Goal: Transaction & Acquisition: Obtain resource

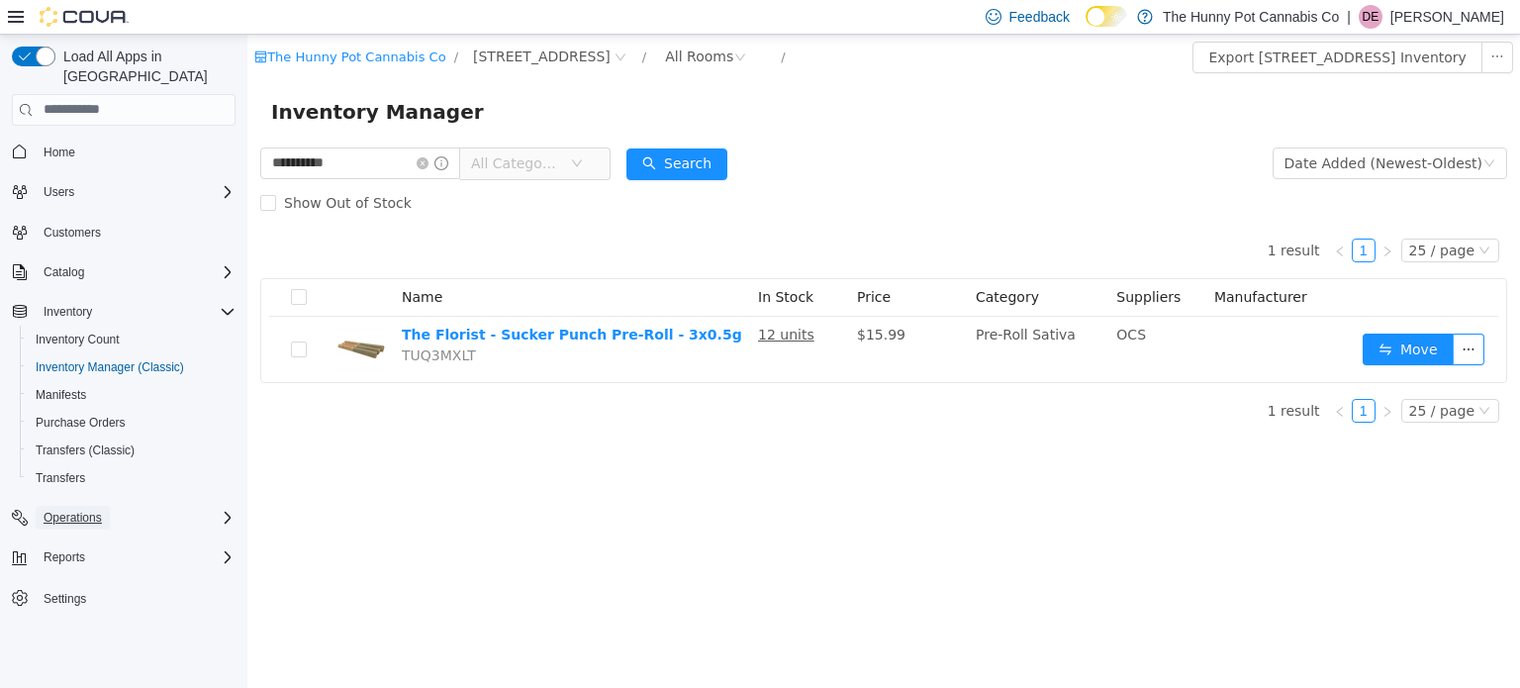
click at [73, 510] on span "Operations" at bounding box center [73, 518] width 58 height 16
click at [69, 578] on button "Reports" at bounding box center [123, 585] width 239 height 28
click at [103, 537] on span "Cash Management" at bounding box center [86, 545] width 100 height 16
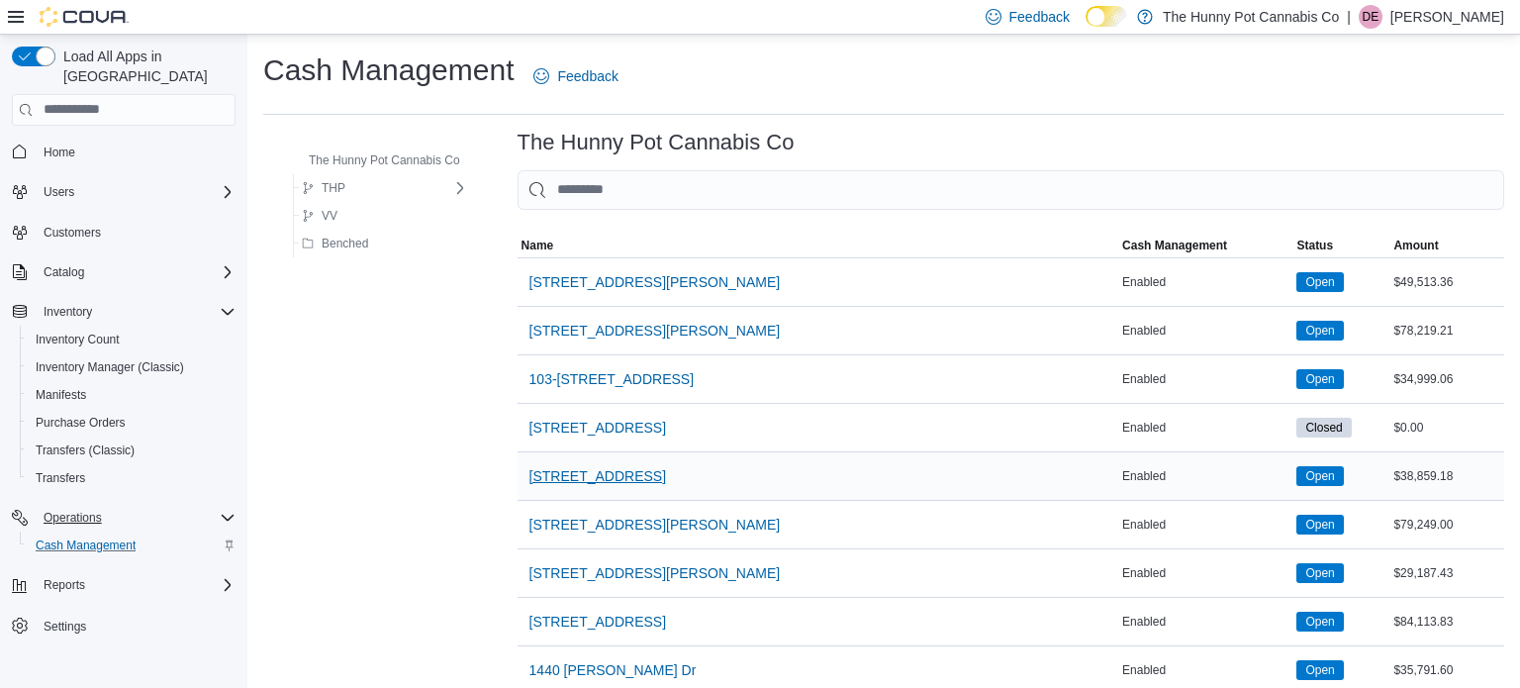
scroll to position [1759, 0]
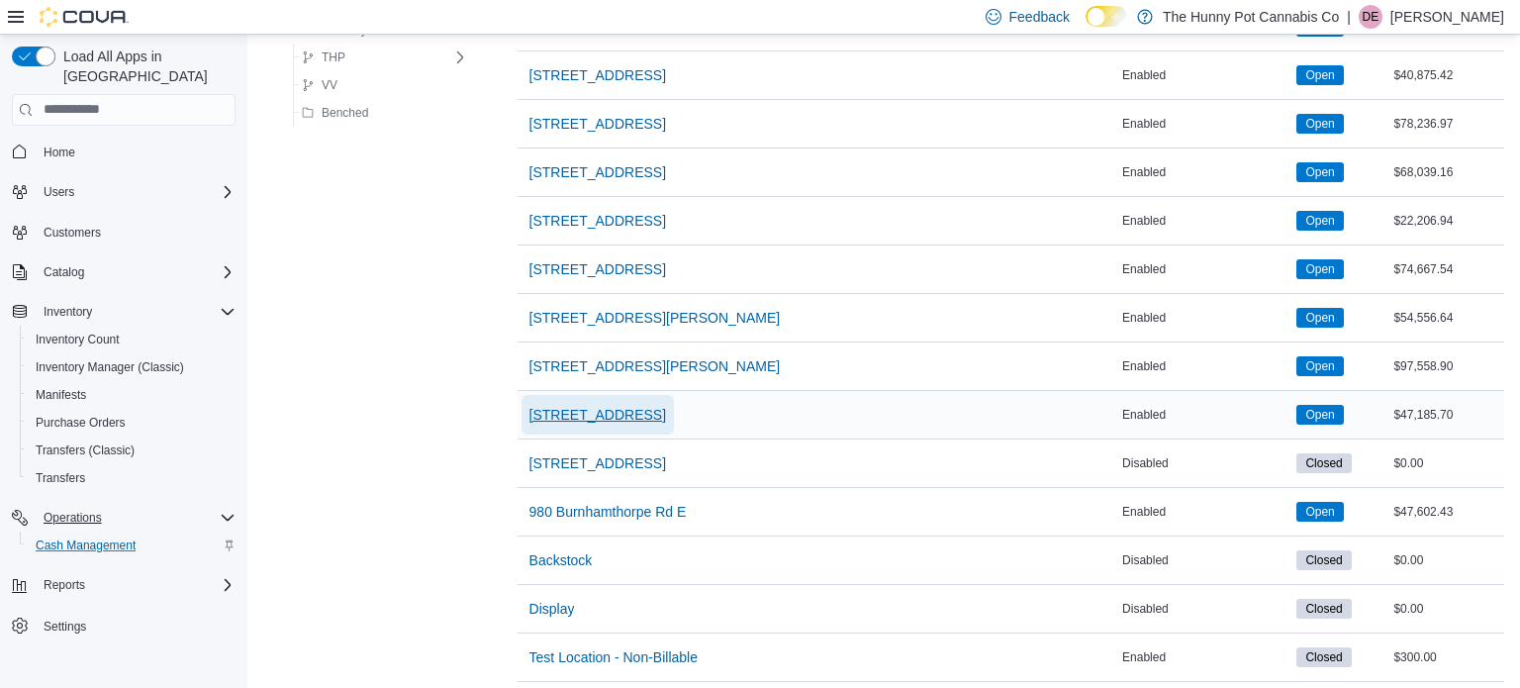
click at [639, 405] on span "[STREET_ADDRESS]" at bounding box center [597, 415] width 137 height 20
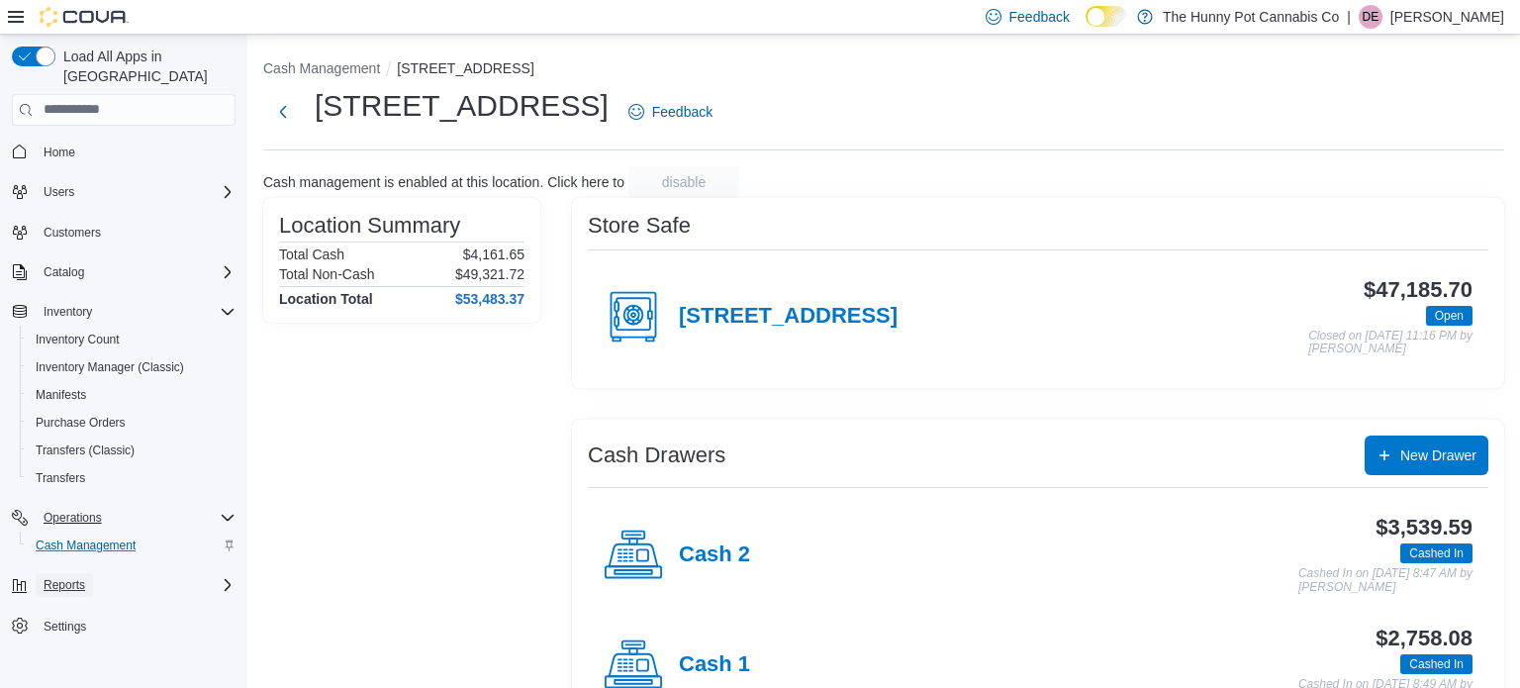
click at [76, 577] on span "Reports" at bounding box center [65, 585] width 42 height 16
click at [71, 573] on span "Reports" at bounding box center [65, 581] width 42 height 16
click at [79, 573] on span "Reports" at bounding box center [65, 585] width 42 height 24
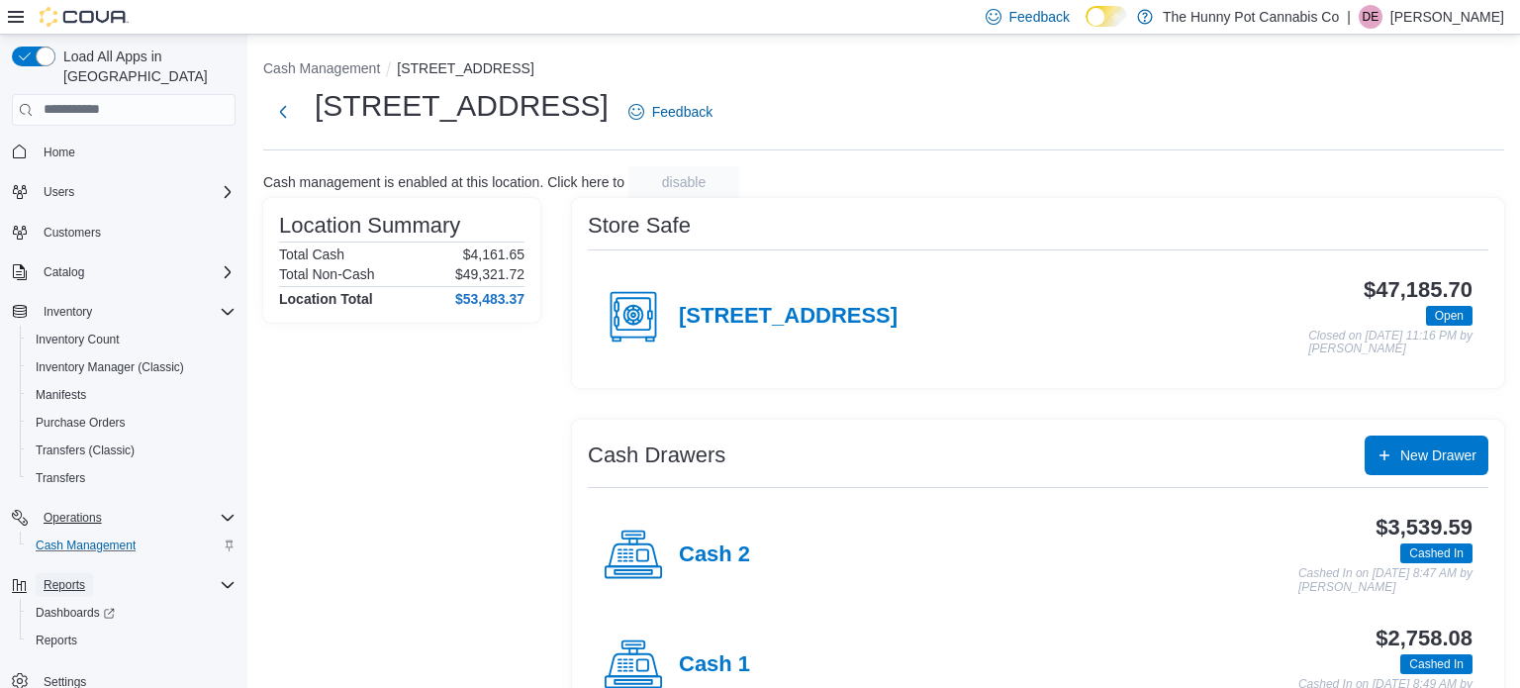
click at [52, 577] on span "Reports" at bounding box center [65, 585] width 42 height 16
click at [66, 577] on span "Reports" at bounding box center [65, 585] width 42 height 16
click at [61, 628] on span "Reports" at bounding box center [57, 640] width 42 height 24
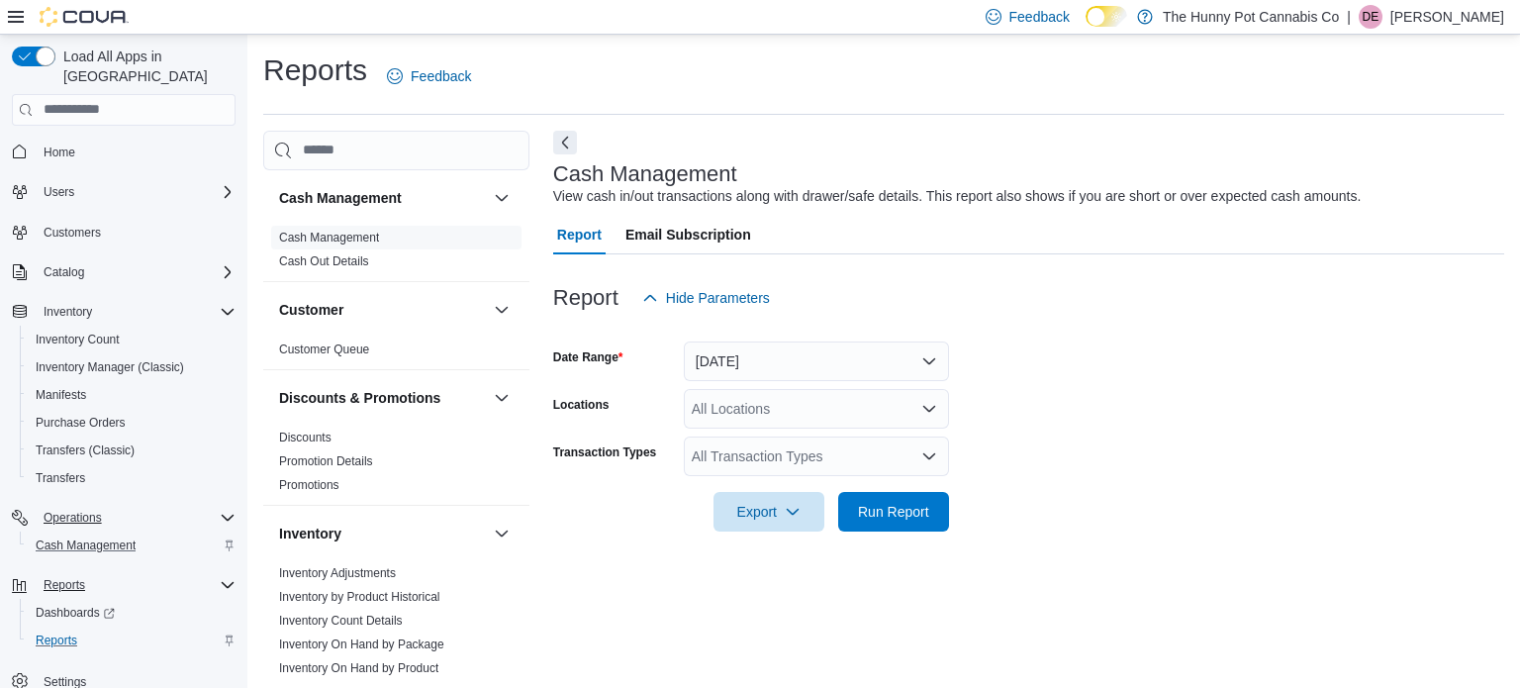
scroll to position [13, 0]
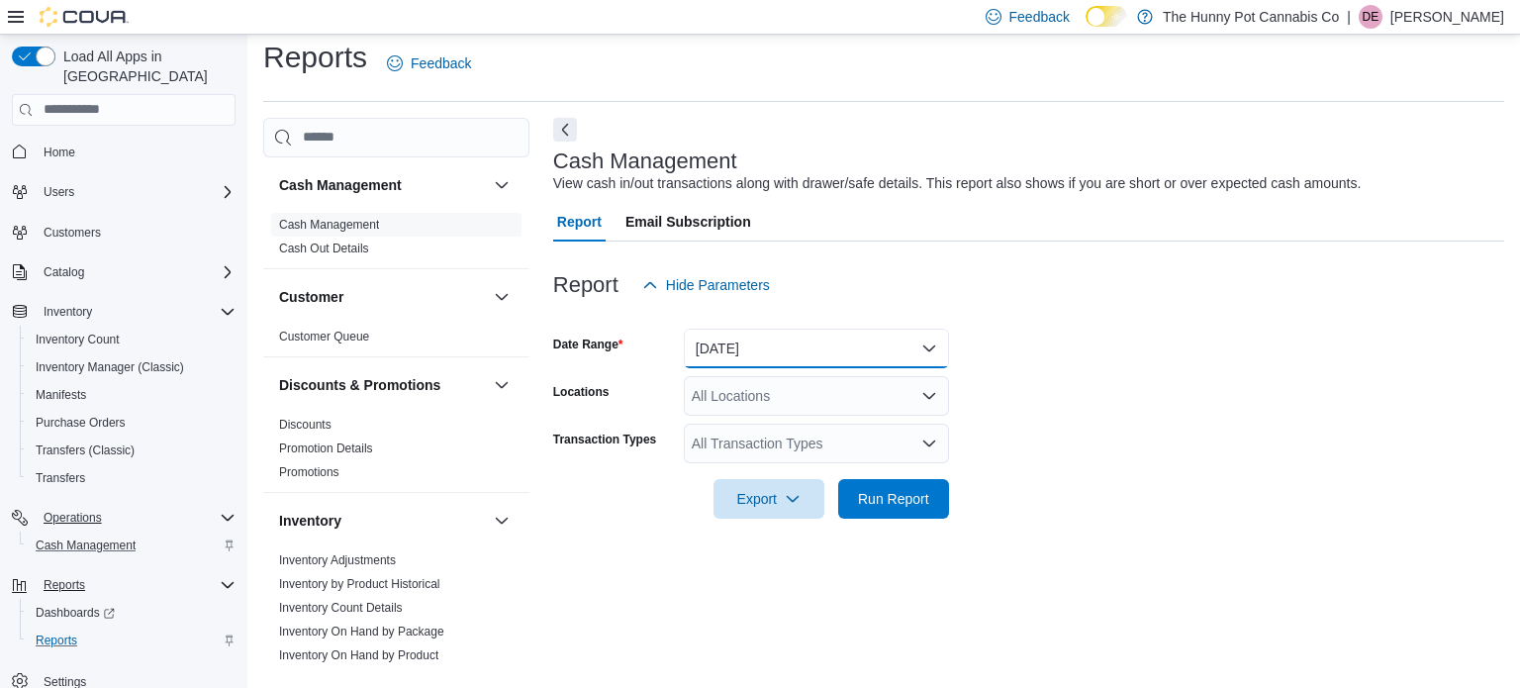
click at [760, 339] on button "[DATE]" at bounding box center [816, 349] width 265 height 40
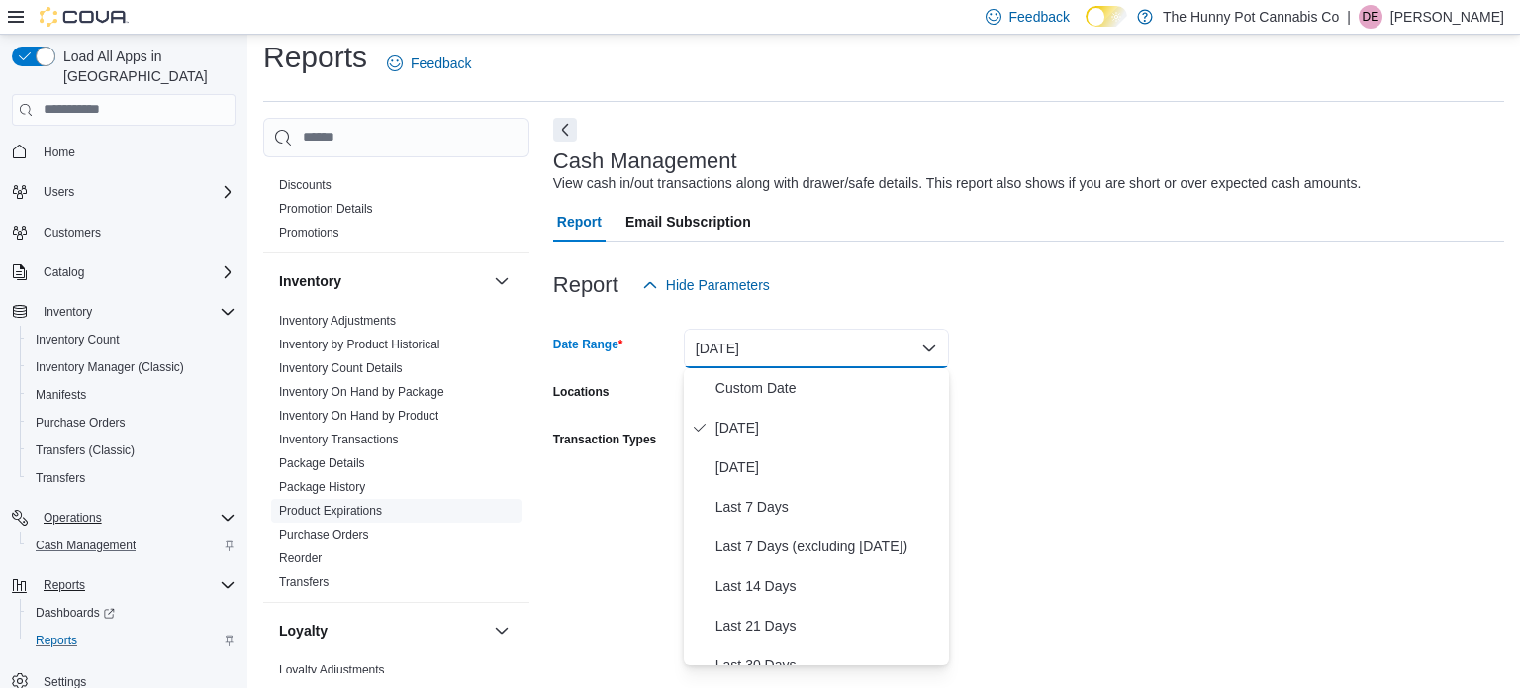
scroll to position [240, 0]
click at [367, 417] on link "Inventory On Hand by Product" at bounding box center [358, 415] width 159 height 14
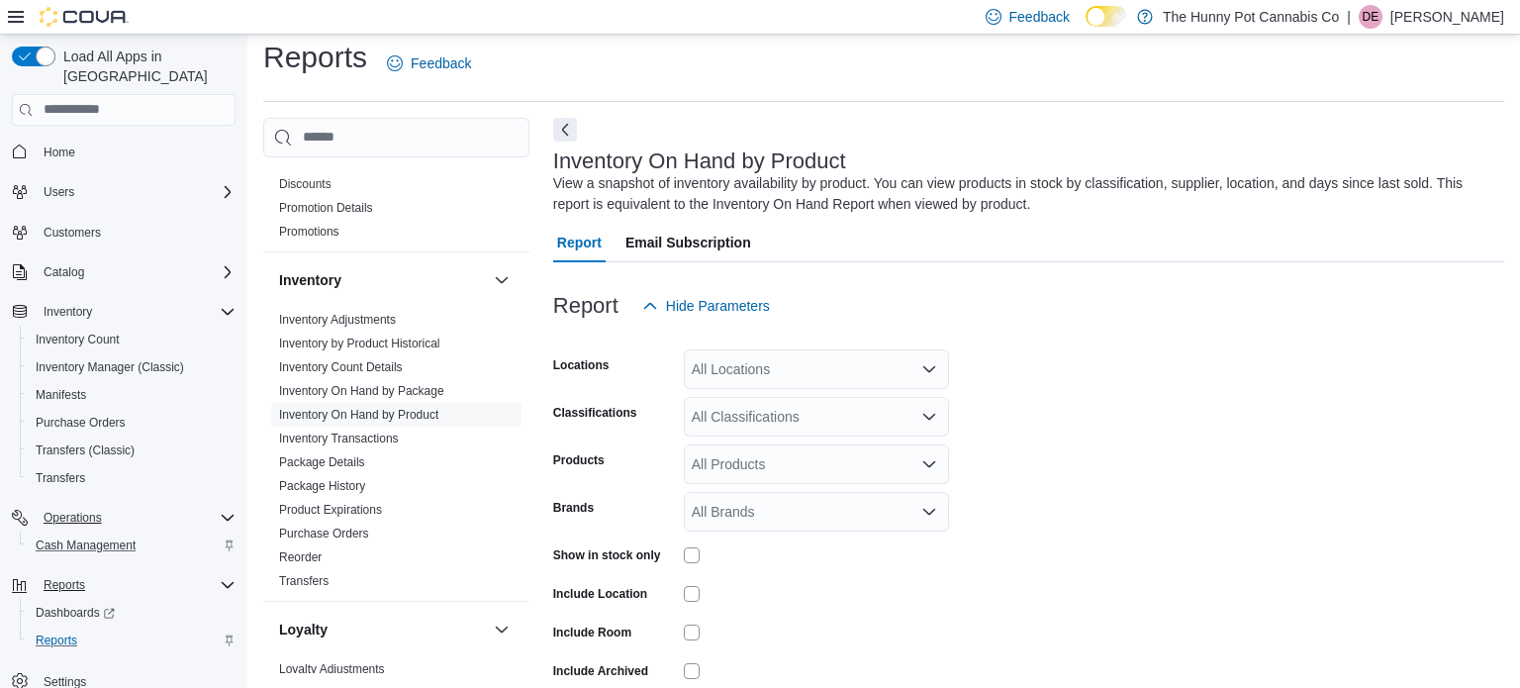
scroll to position [66, 0]
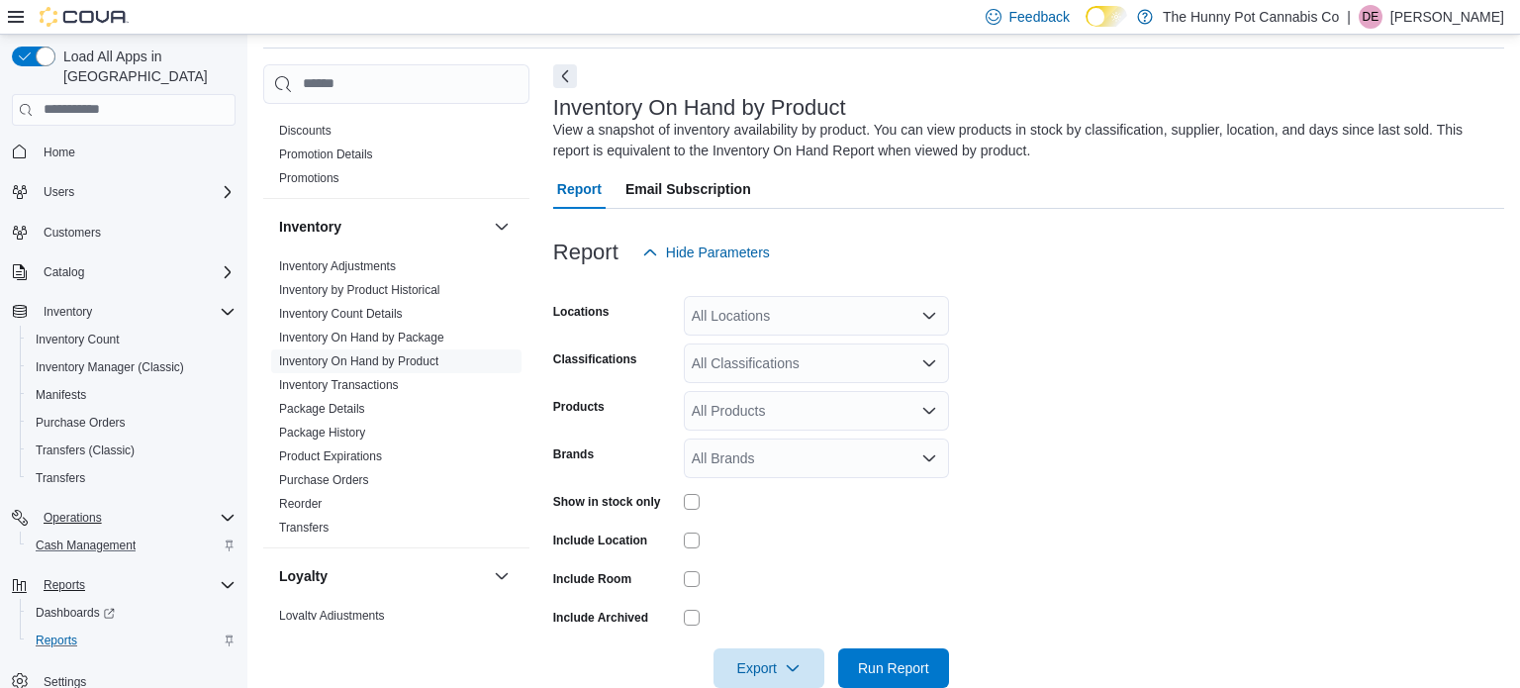
click at [715, 302] on div "All Locations" at bounding box center [816, 316] width 265 height 40
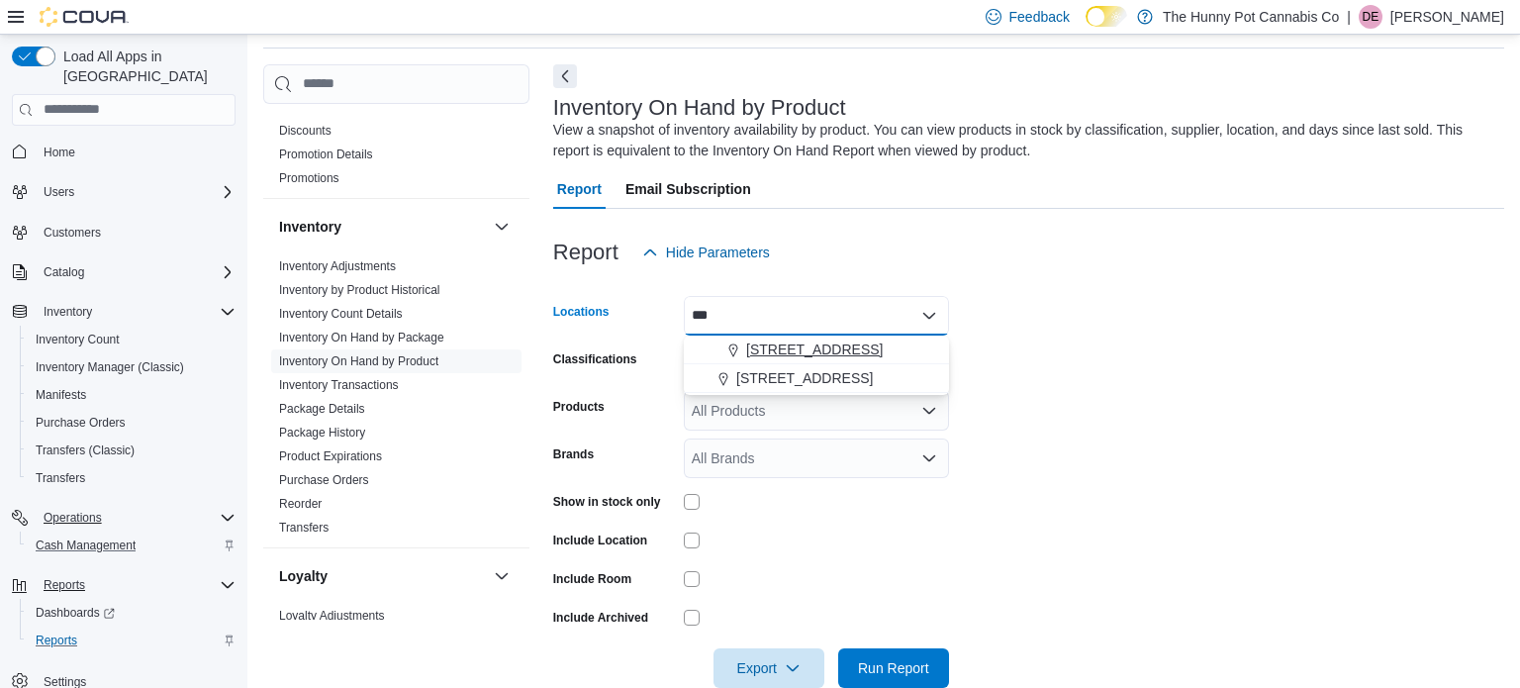
type input "***"
click at [757, 350] on span "[STREET_ADDRESS]" at bounding box center [814, 349] width 137 height 20
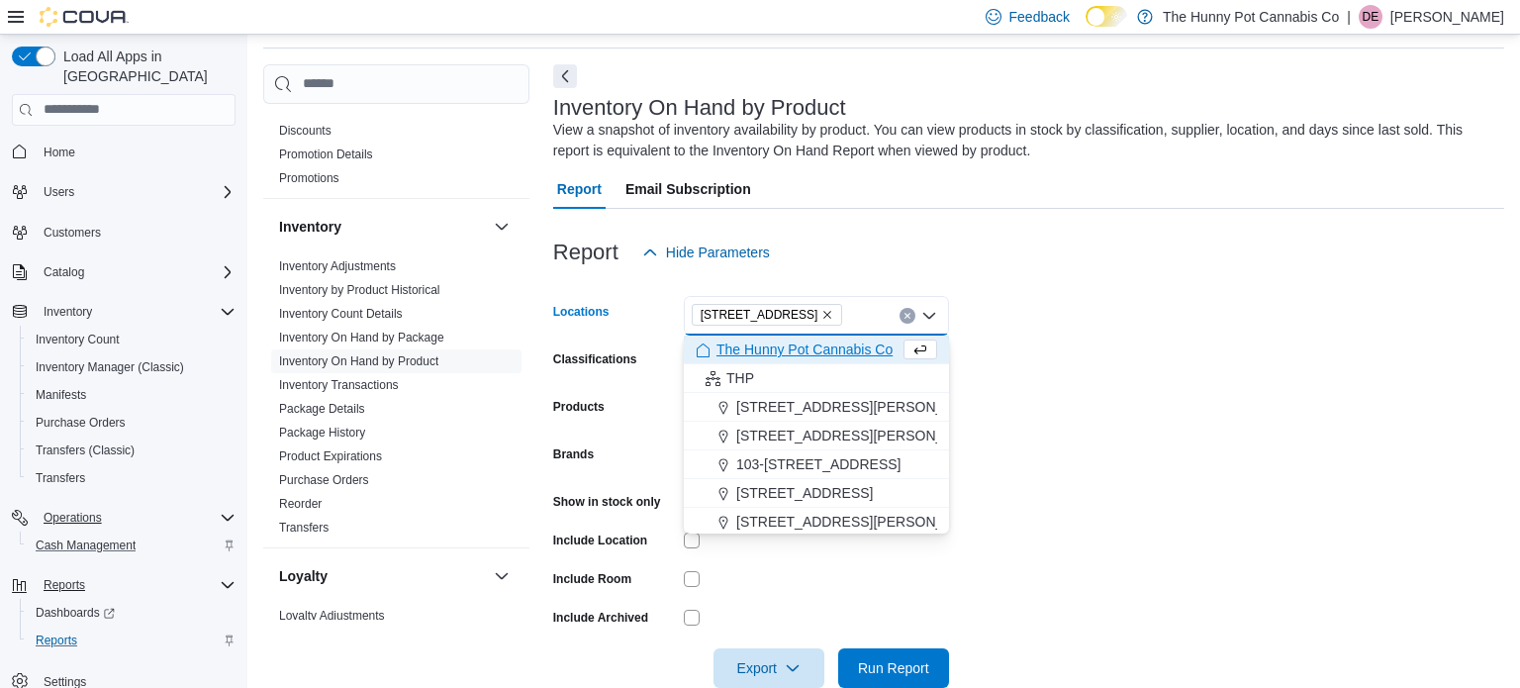
click at [1188, 313] on form "Locations [STREET_ADDRESS] Selected. [STREET_ADDRESS]. Press Backspace to delet…" at bounding box center [1028, 480] width 951 height 416
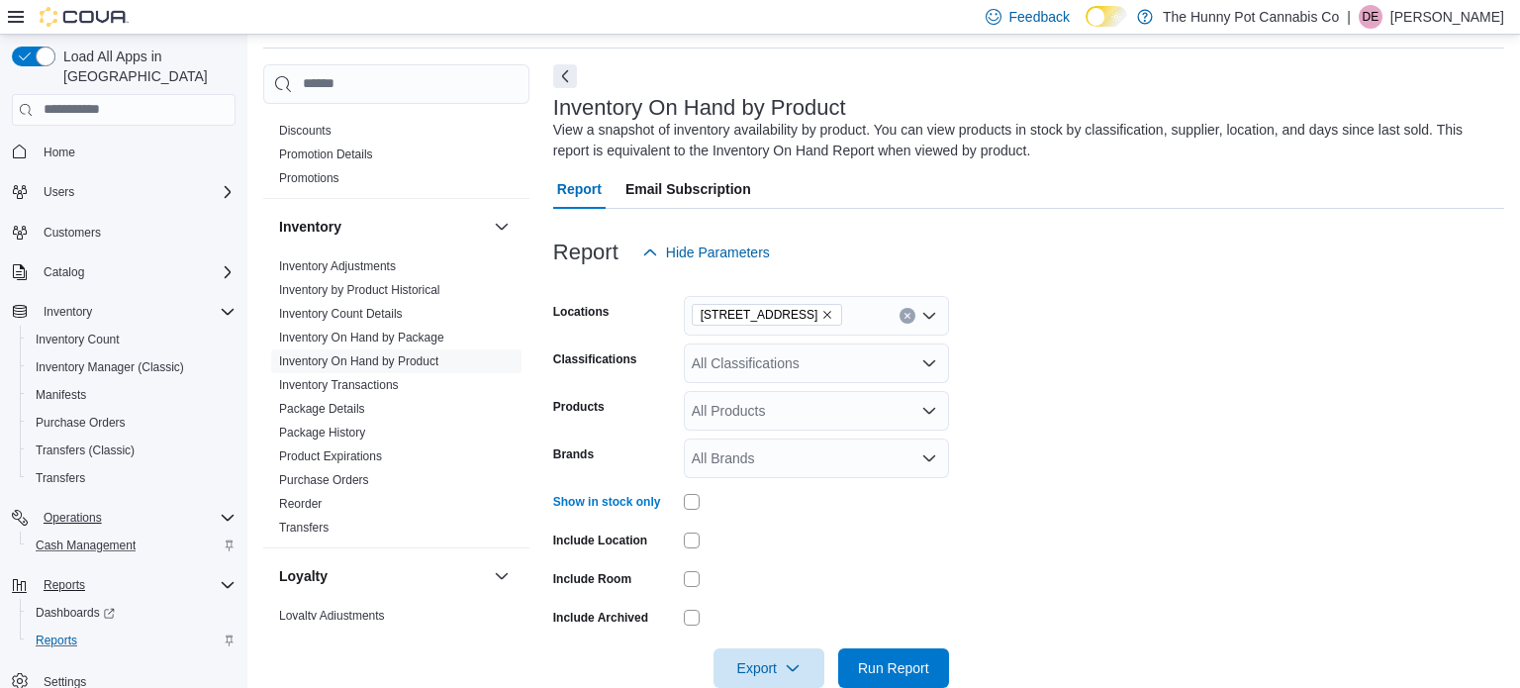
click at [1290, 508] on form "Locations [STREET_ADDRESS] Classifications All Classifications Products All Pro…" at bounding box center [1028, 480] width 951 height 416
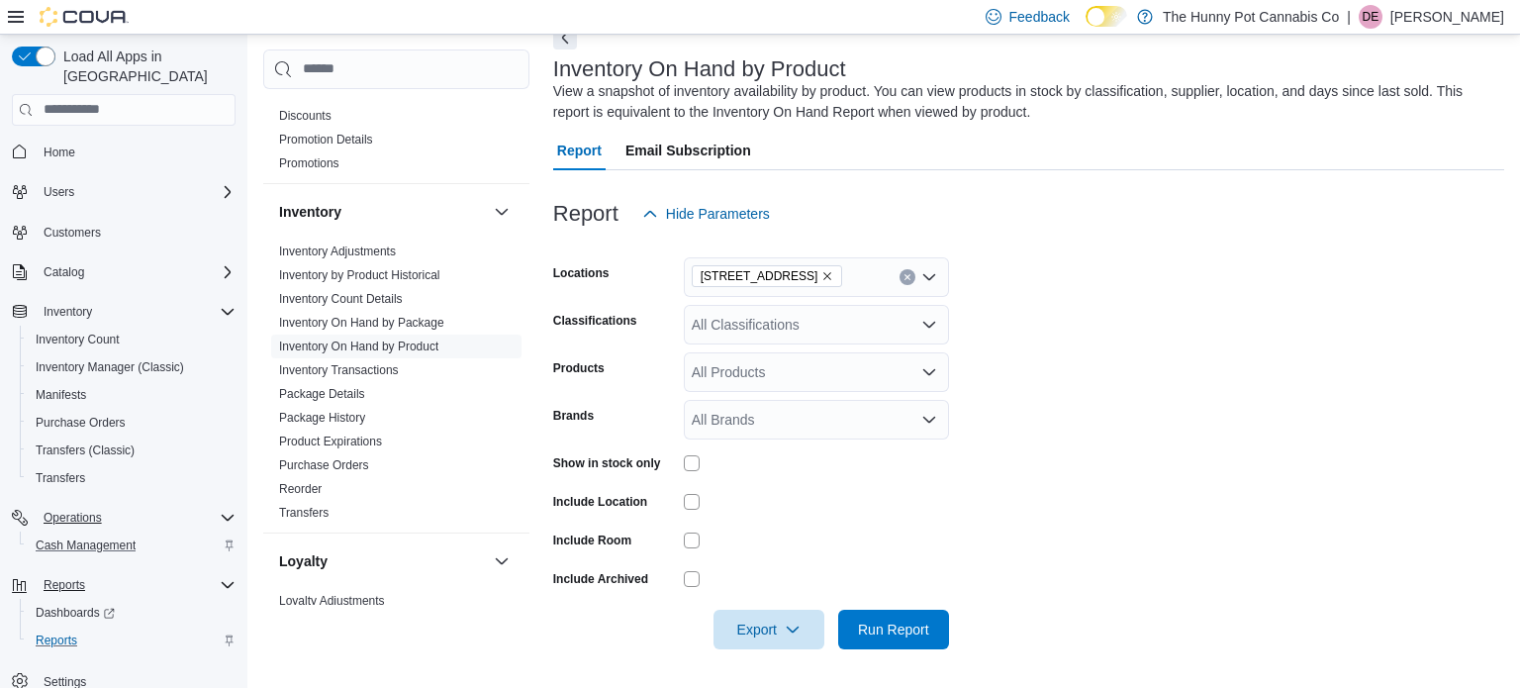
scroll to position [104, 0]
click at [799, 624] on icon "button" at bounding box center [793, 629] width 16 height 16
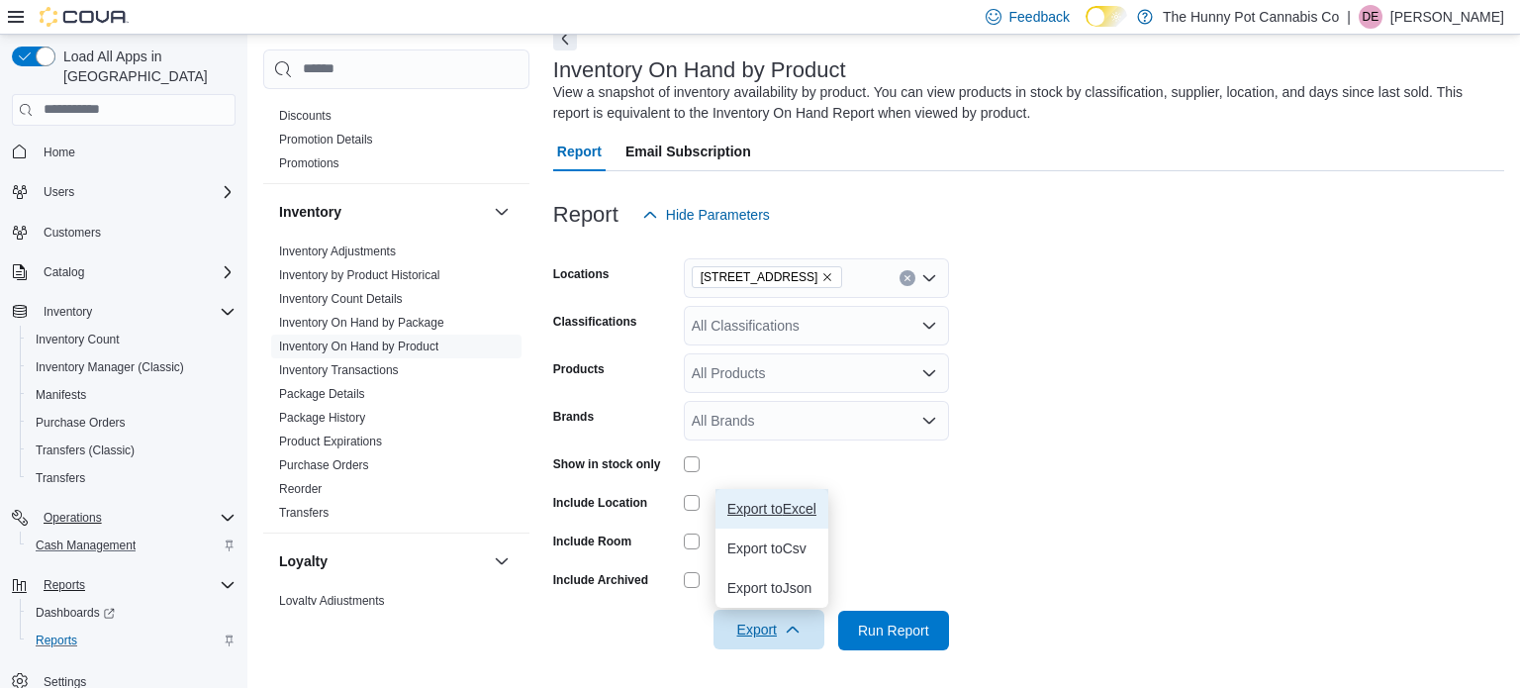
click at [794, 511] on span "Export to Excel" at bounding box center [771, 509] width 89 height 16
